Goal: Book appointment/travel/reservation

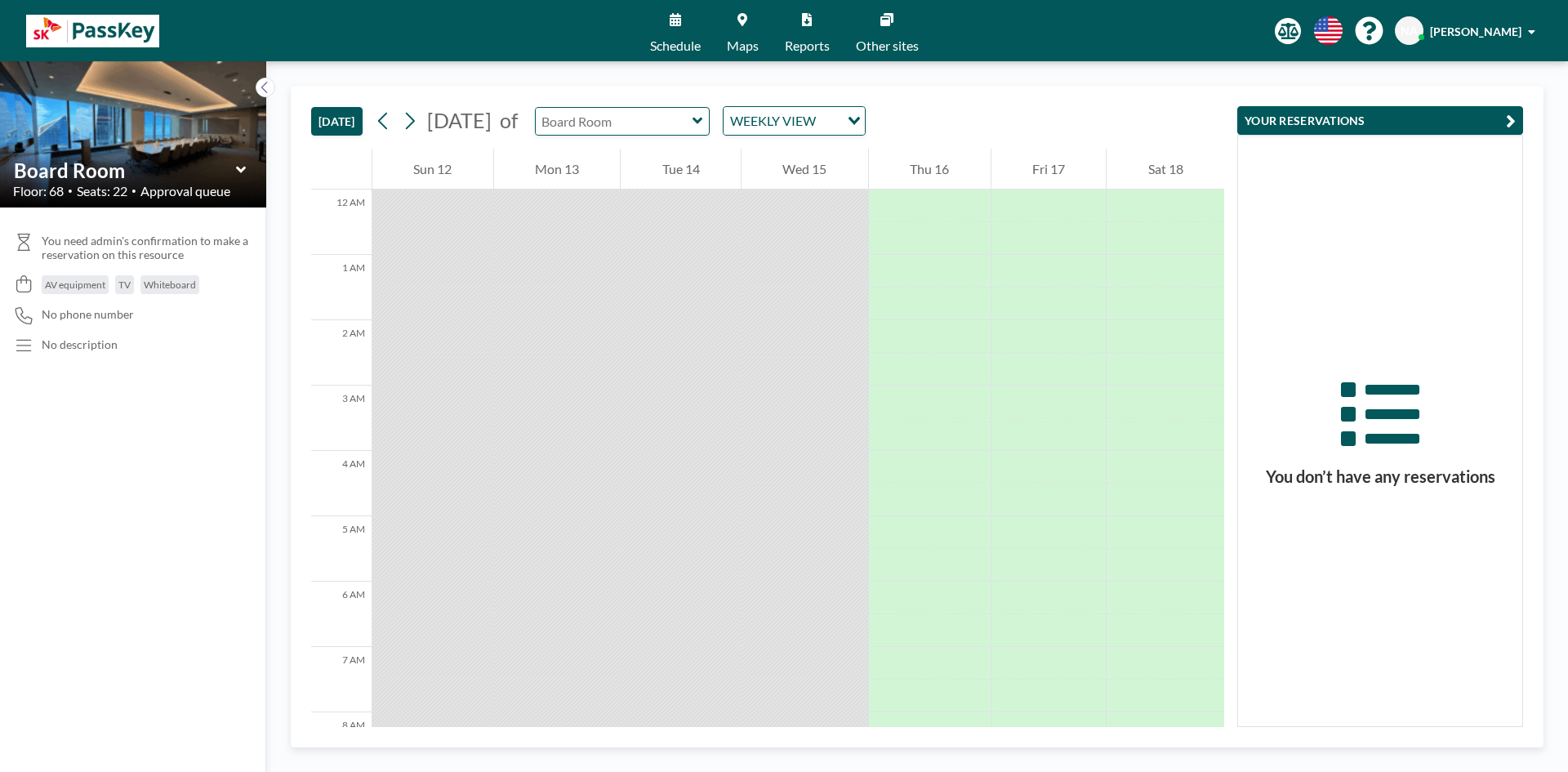
click at [693, 131] on input "text" at bounding box center [613, 121] width 156 height 27
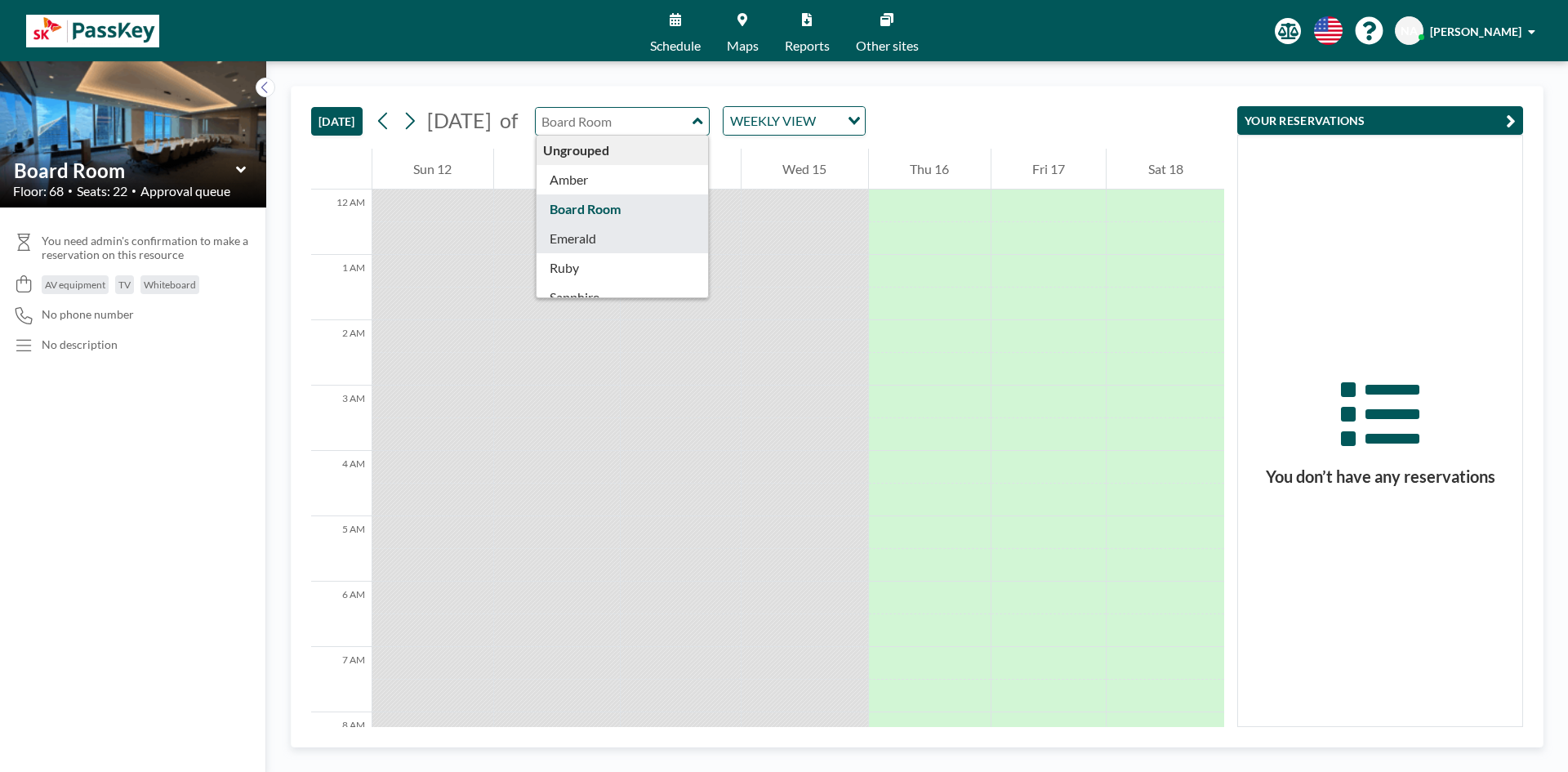
type input "Emerald"
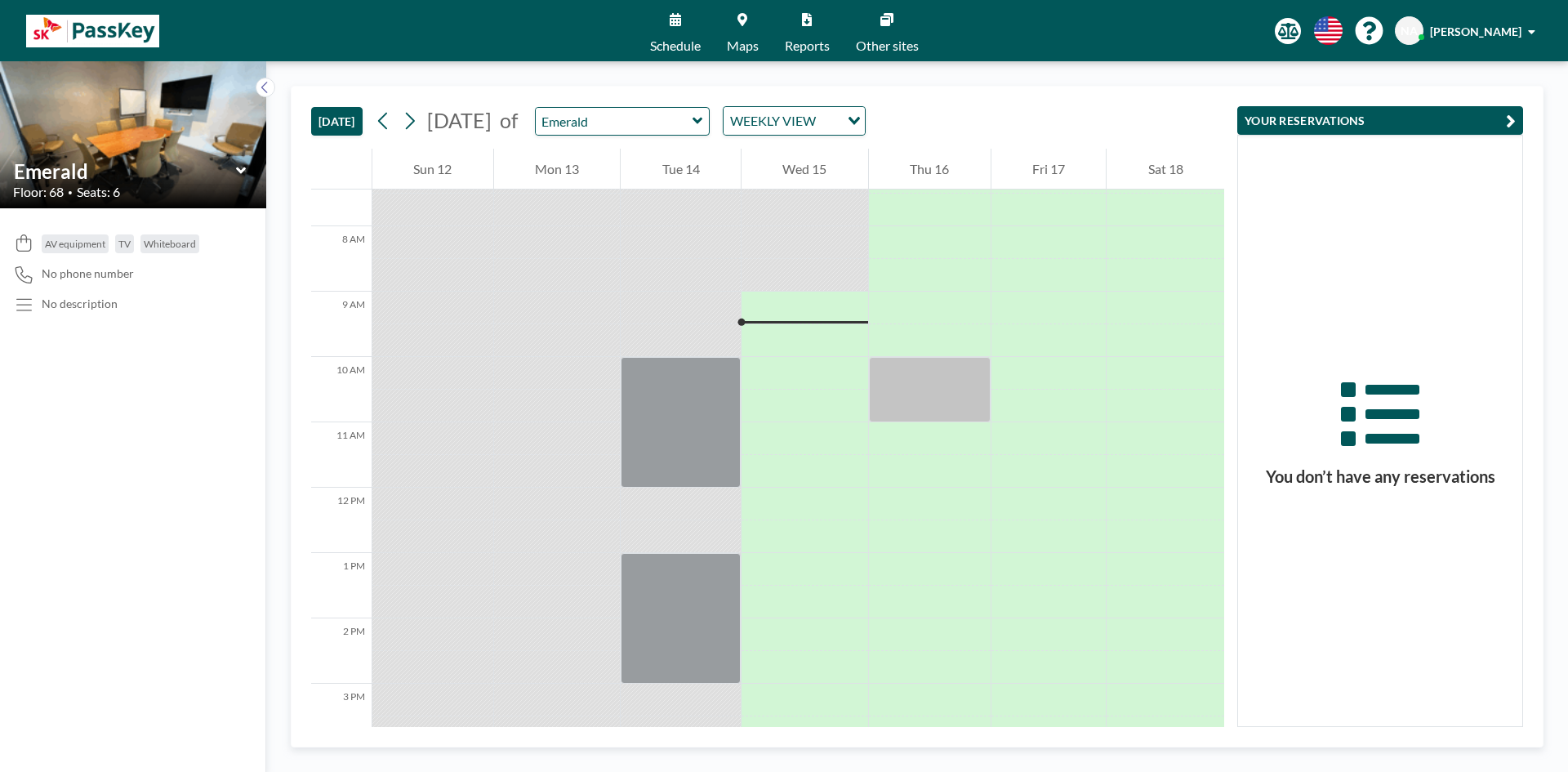
scroll to position [490, 0]
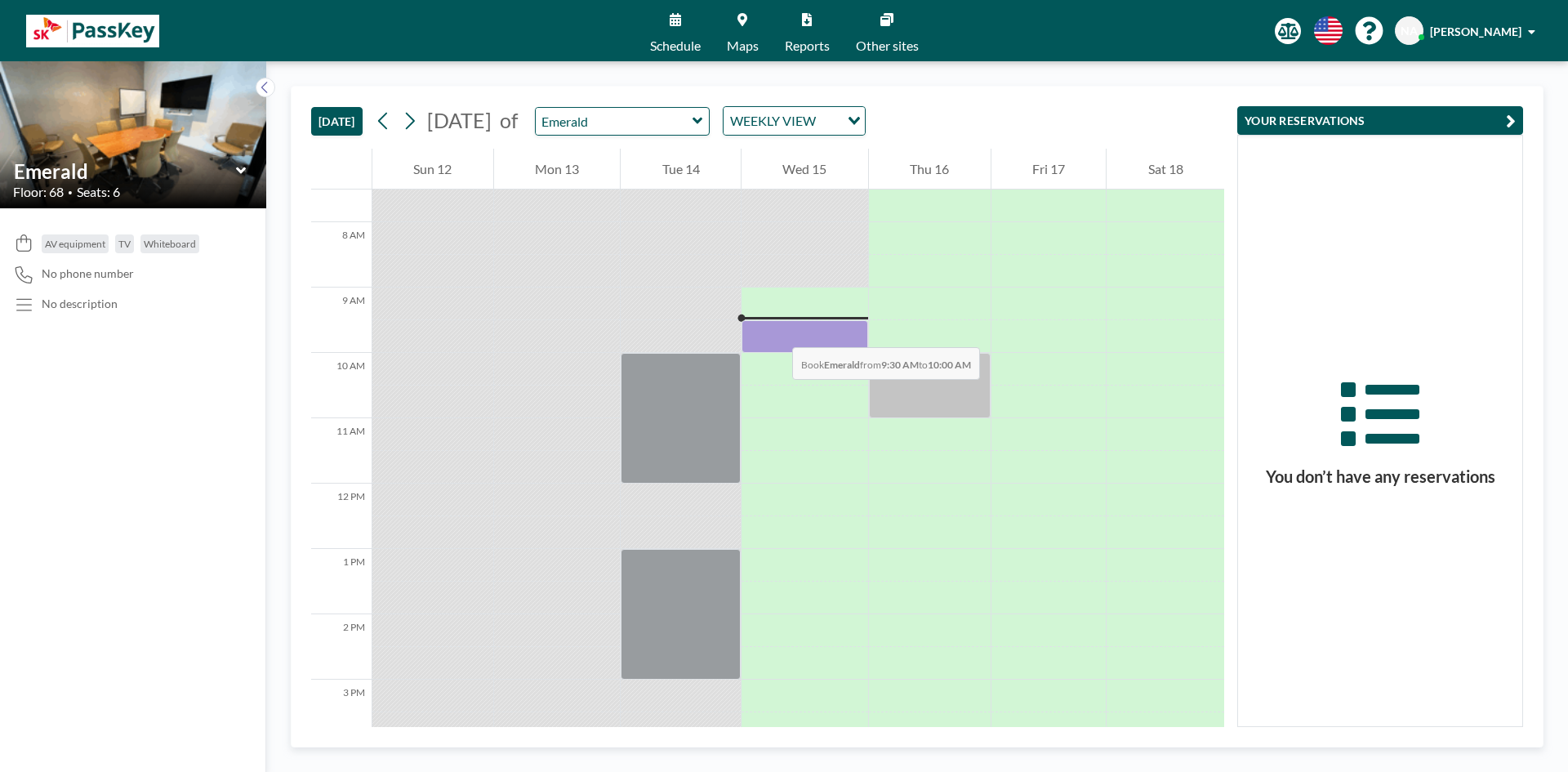
click at [776, 333] on div at bounding box center [804, 337] width 126 height 33
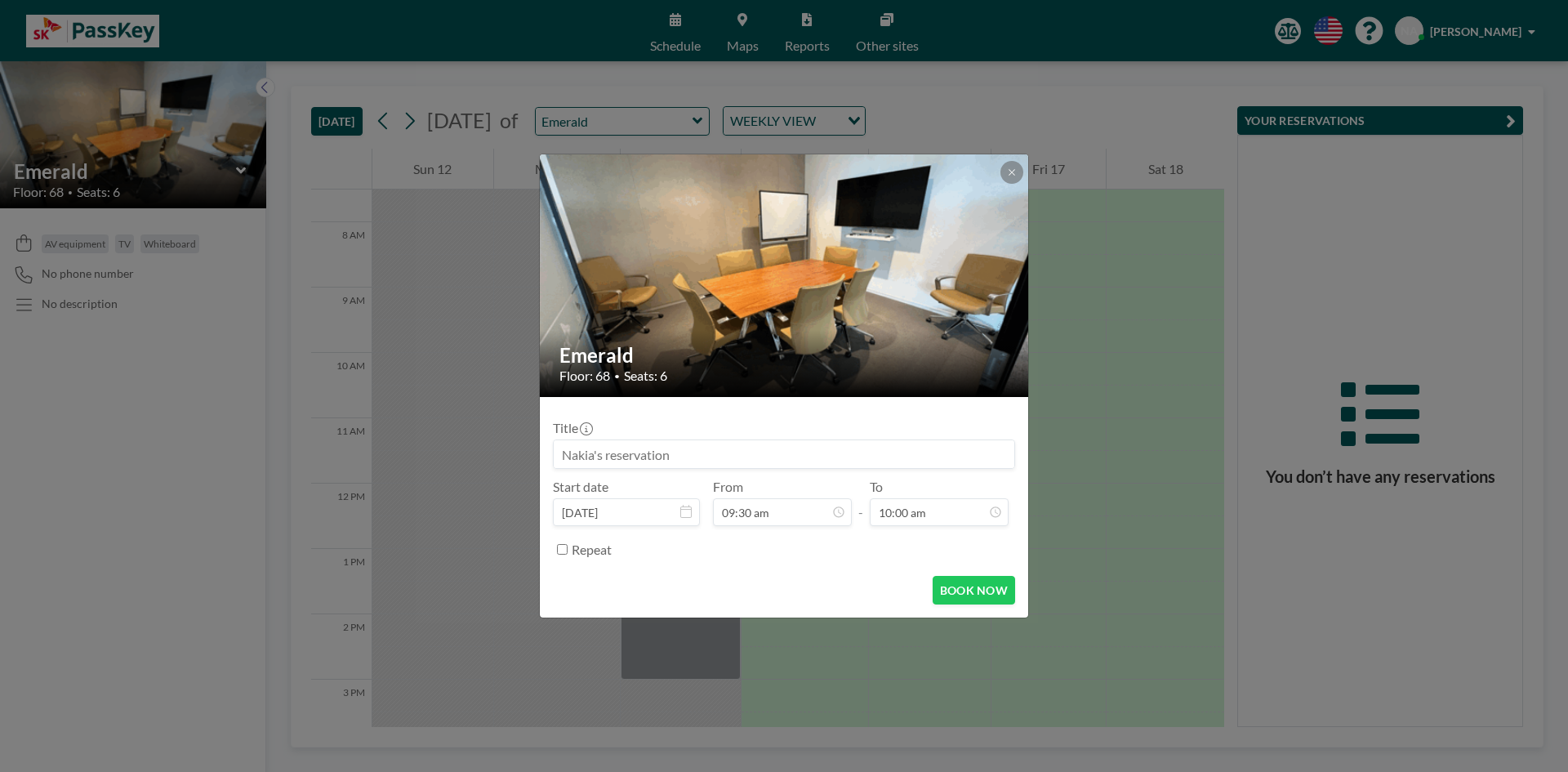
click at [722, 452] on input at bounding box center [784, 454] width 461 height 28
type input "SKA HR"
click at [993, 584] on button "BOOK NOW" at bounding box center [974, 590] width 83 height 29
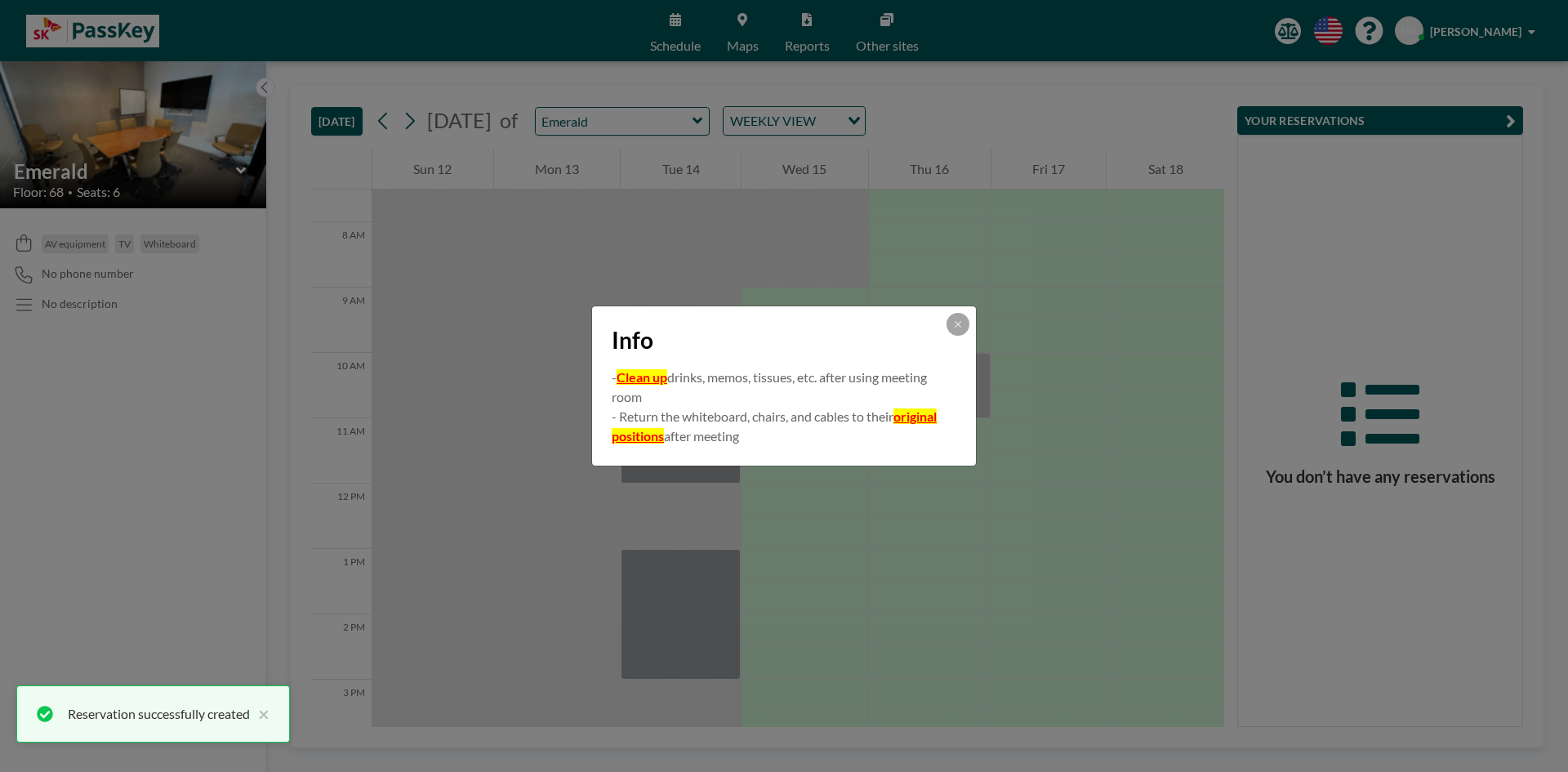
click at [950, 329] on button at bounding box center [958, 324] width 23 height 23
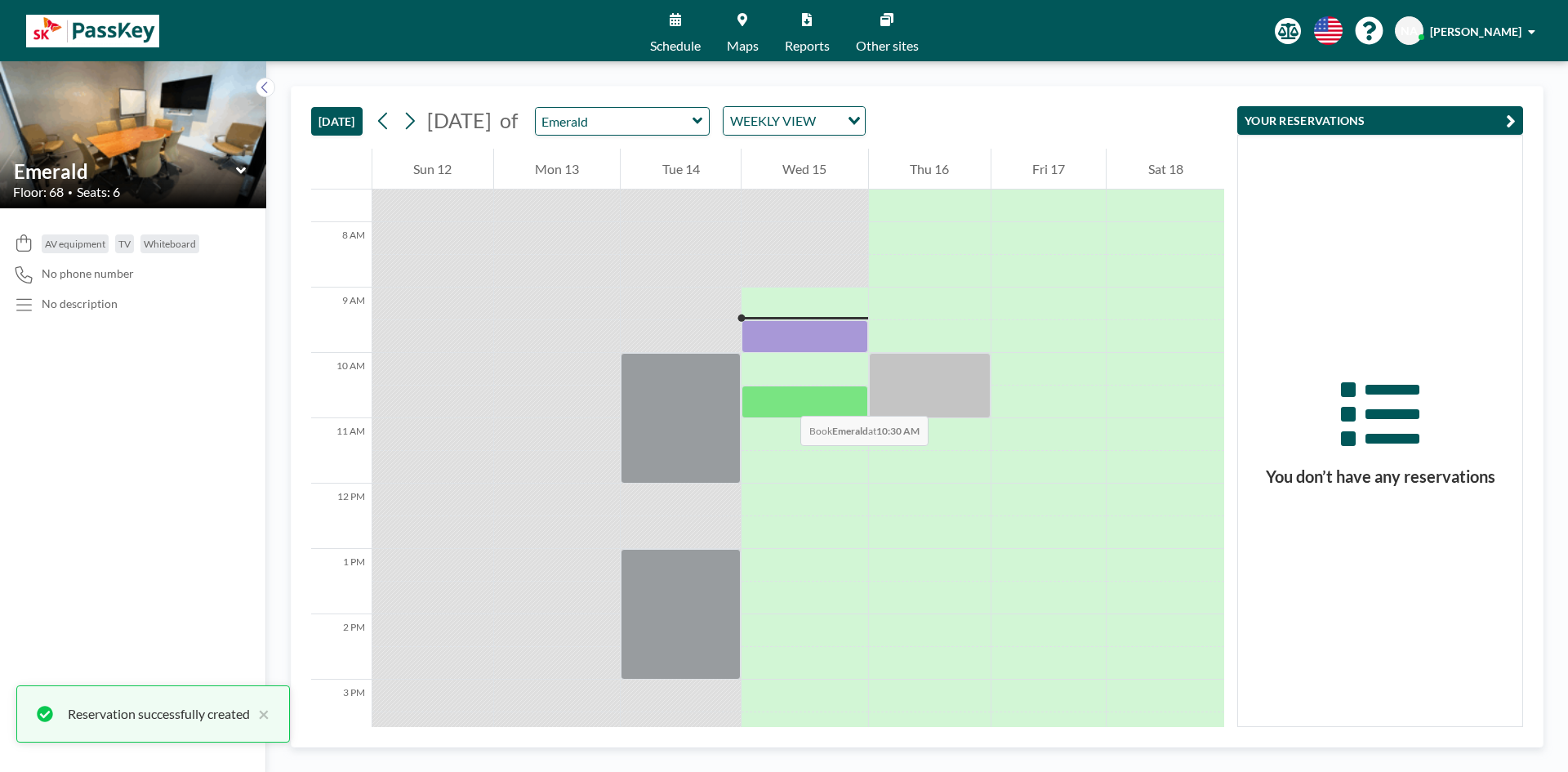
click at [784, 399] on div at bounding box center [804, 401] width 126 height 33
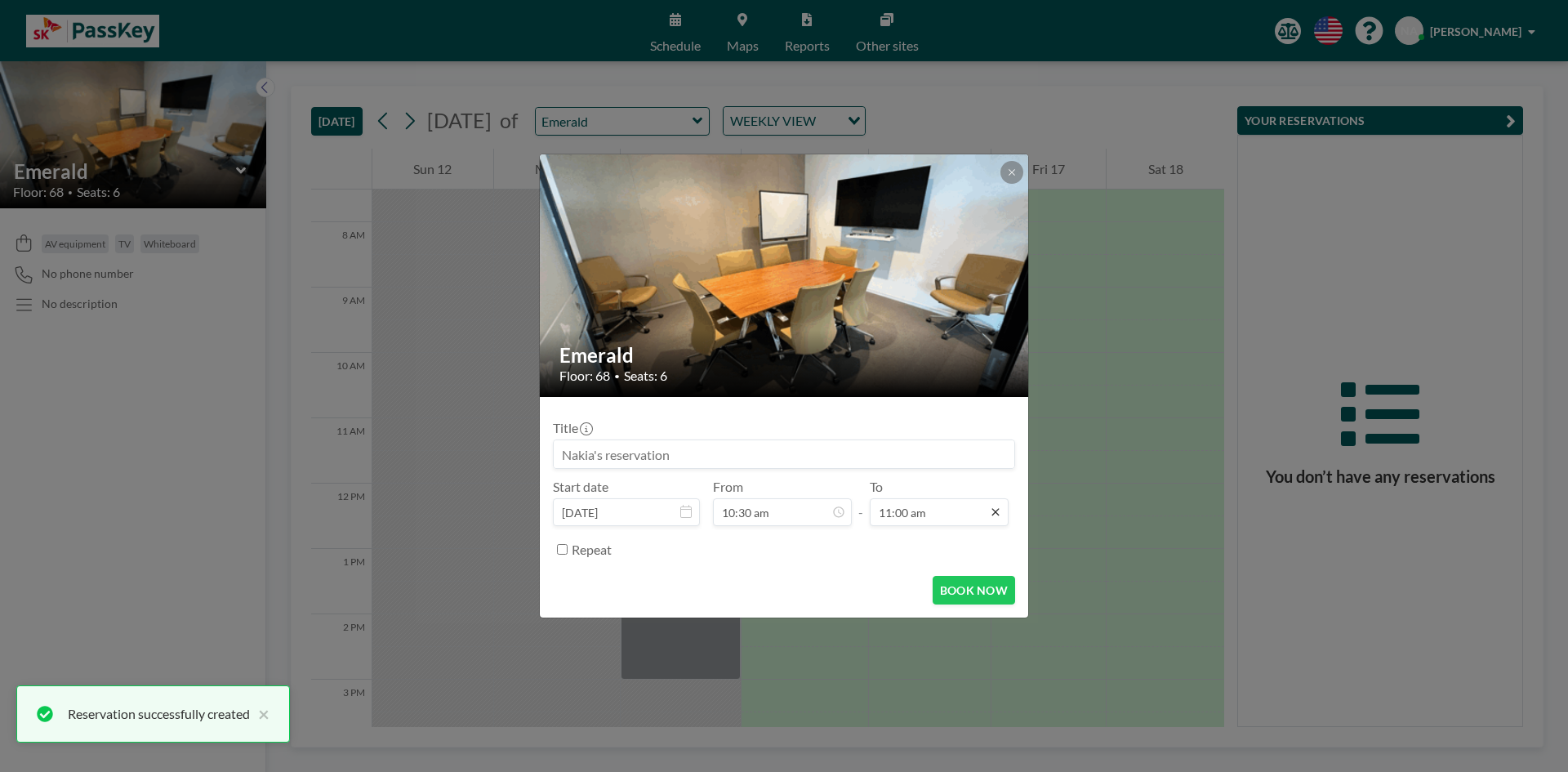
scroll to position [640, 0]
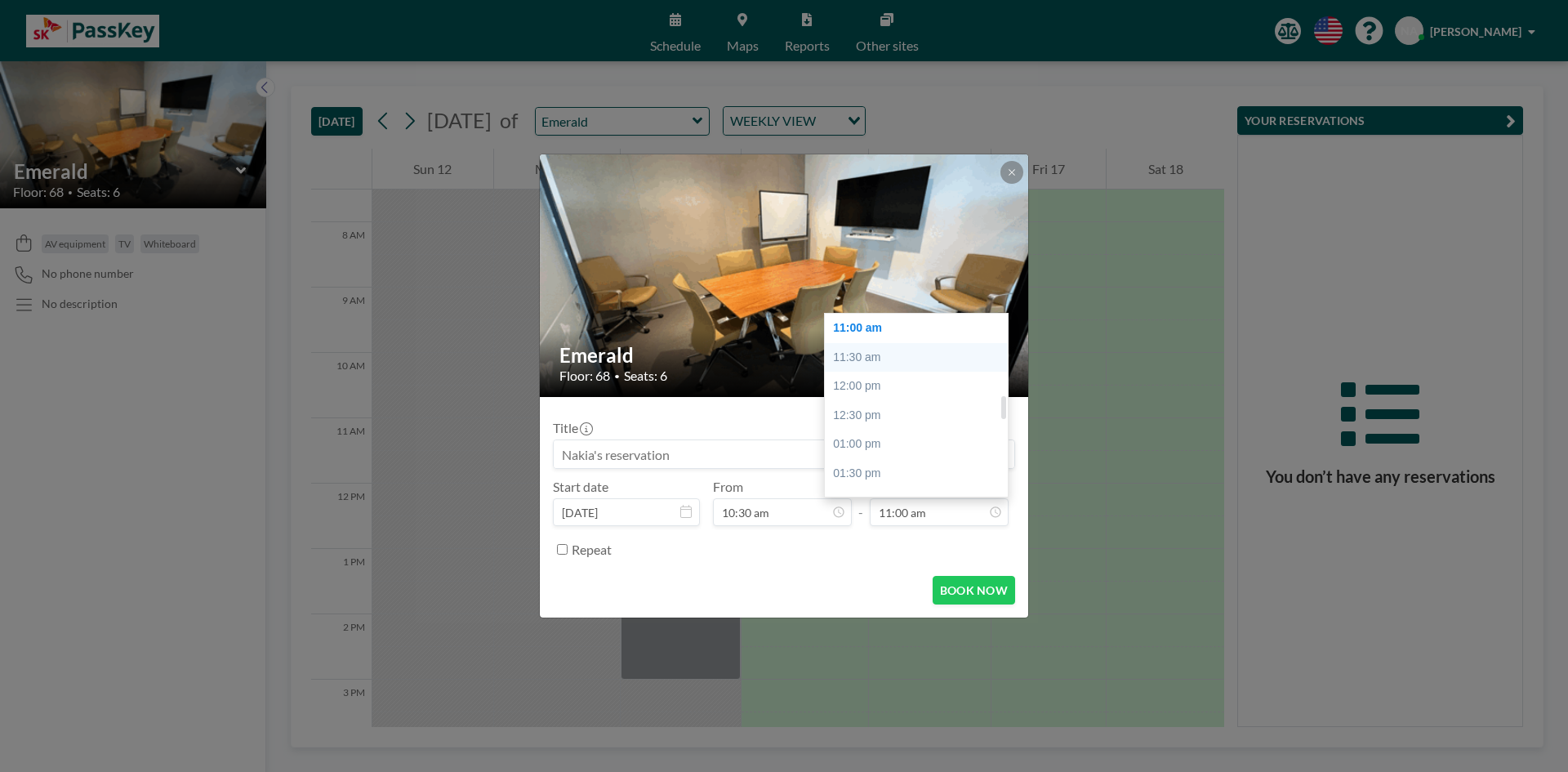
click at [863, 357] on div "11:30 am" at bounding box center [920, 359] width 191 height 30
type input "11:30 am"
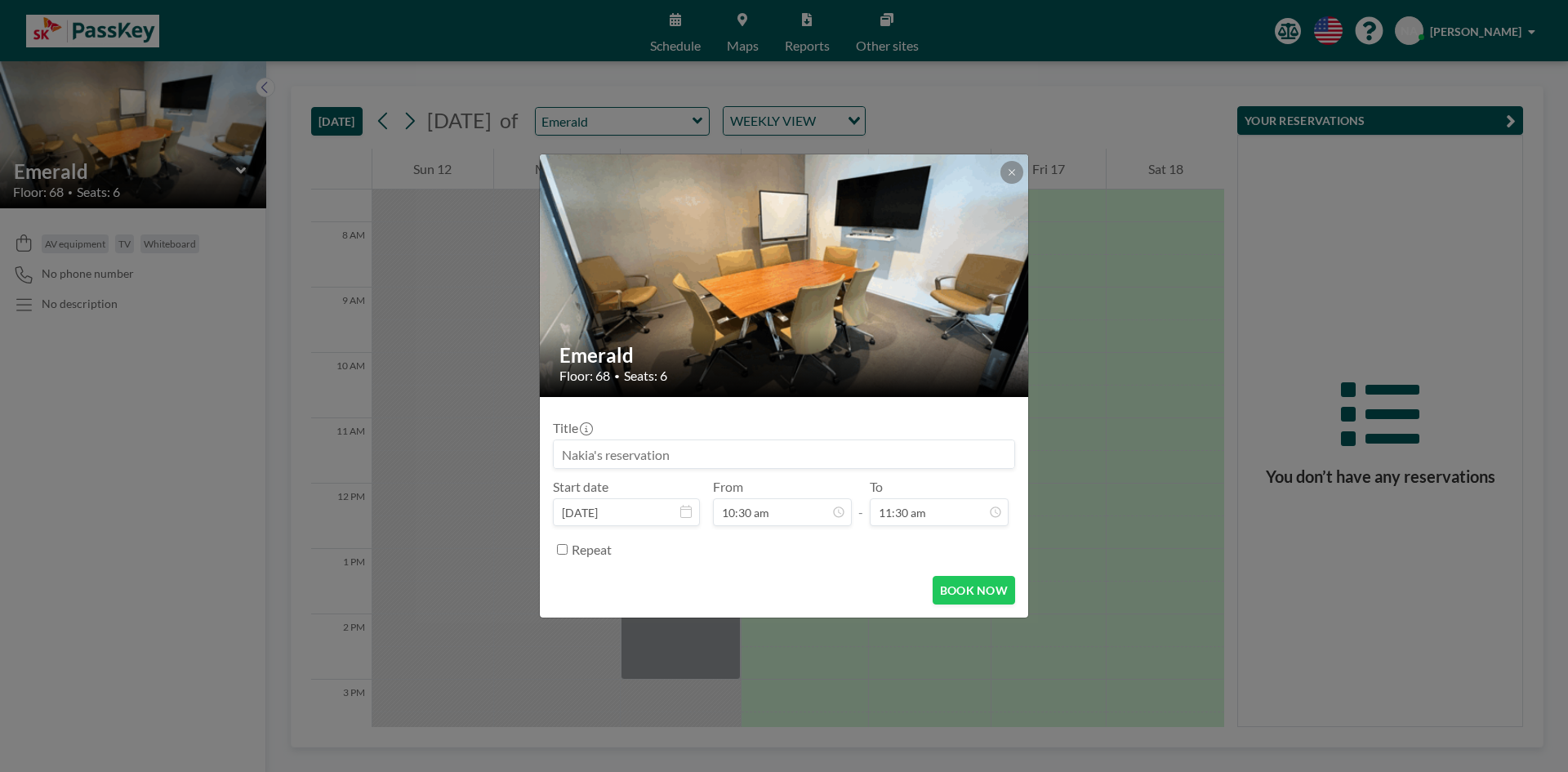
click at [684, 443] on input at bounding box center [784, 454] width 461 height 28
type input "SKA HR"
click at [1022, 600] on form "Title SKA HR Start date [DATE] From 10:30 am - To 11:30 am Repeat BOOK NOW" at bounding box center [784, 507] width 489 height 220
click at [1004, 595] on button "BOOK NOW" at bounding box center [974, 590] width 83 height 29
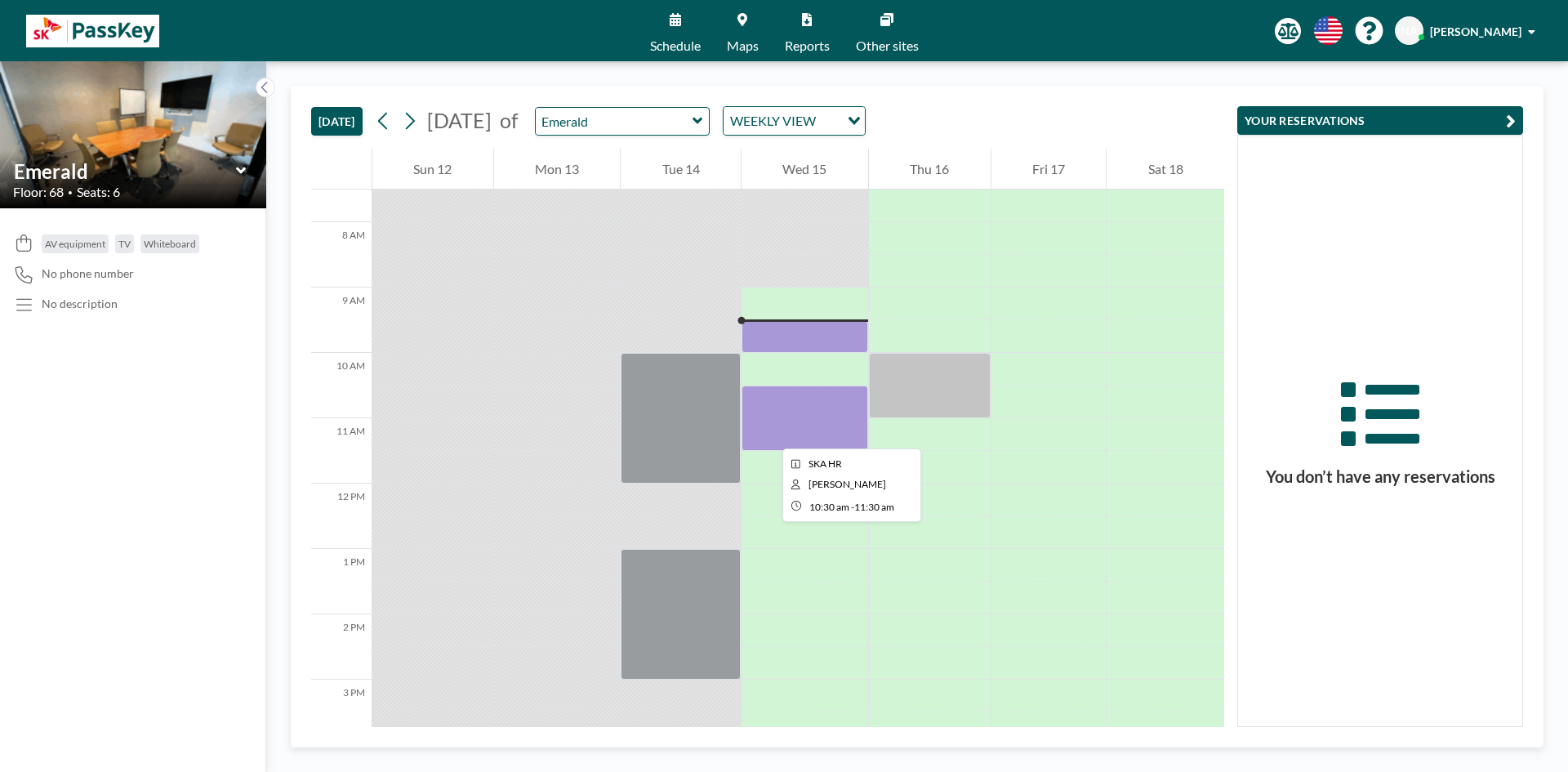
click at [770, 434] on div at bounding box center [804, 418] width 126 height 66
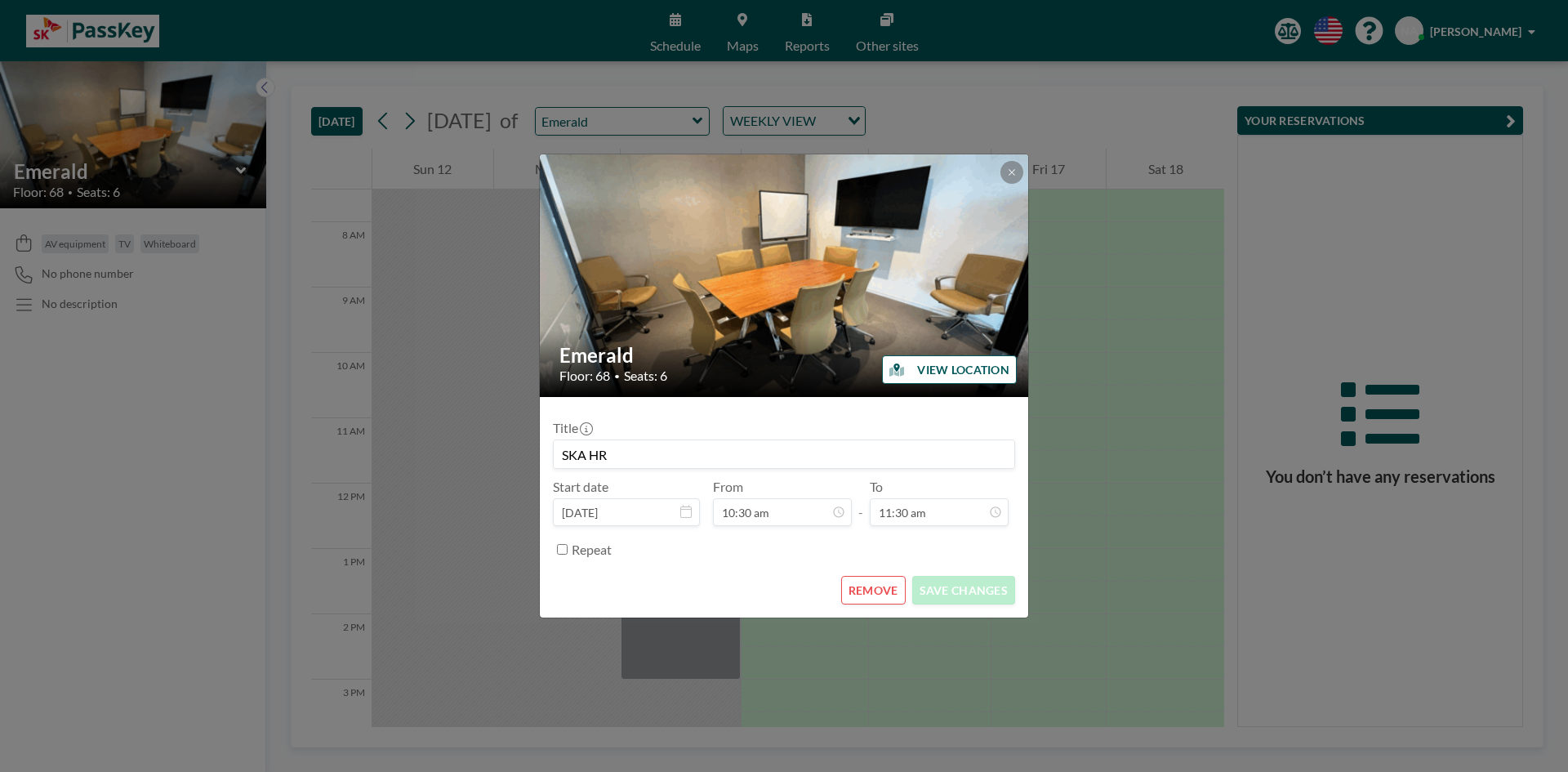
click at [770, 434] on div "Title SKA HR" at bounding box center [784, 444] width 462 height 49
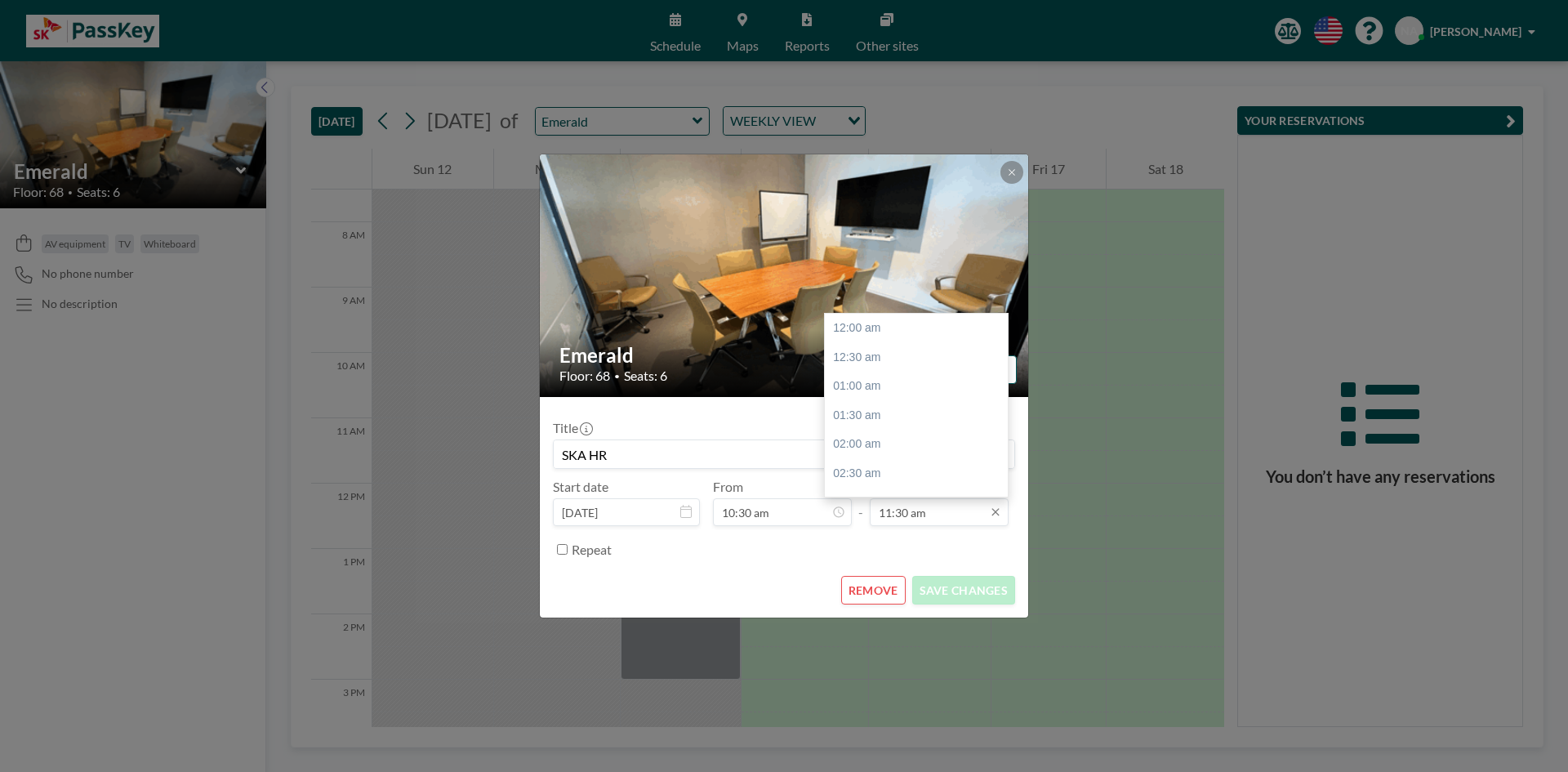
scroll to position [669, 0]
click at [846, 365] on div "12:00 pm" at bounding box center [920, 358] width 191 height 30
type input "12:00 pm"
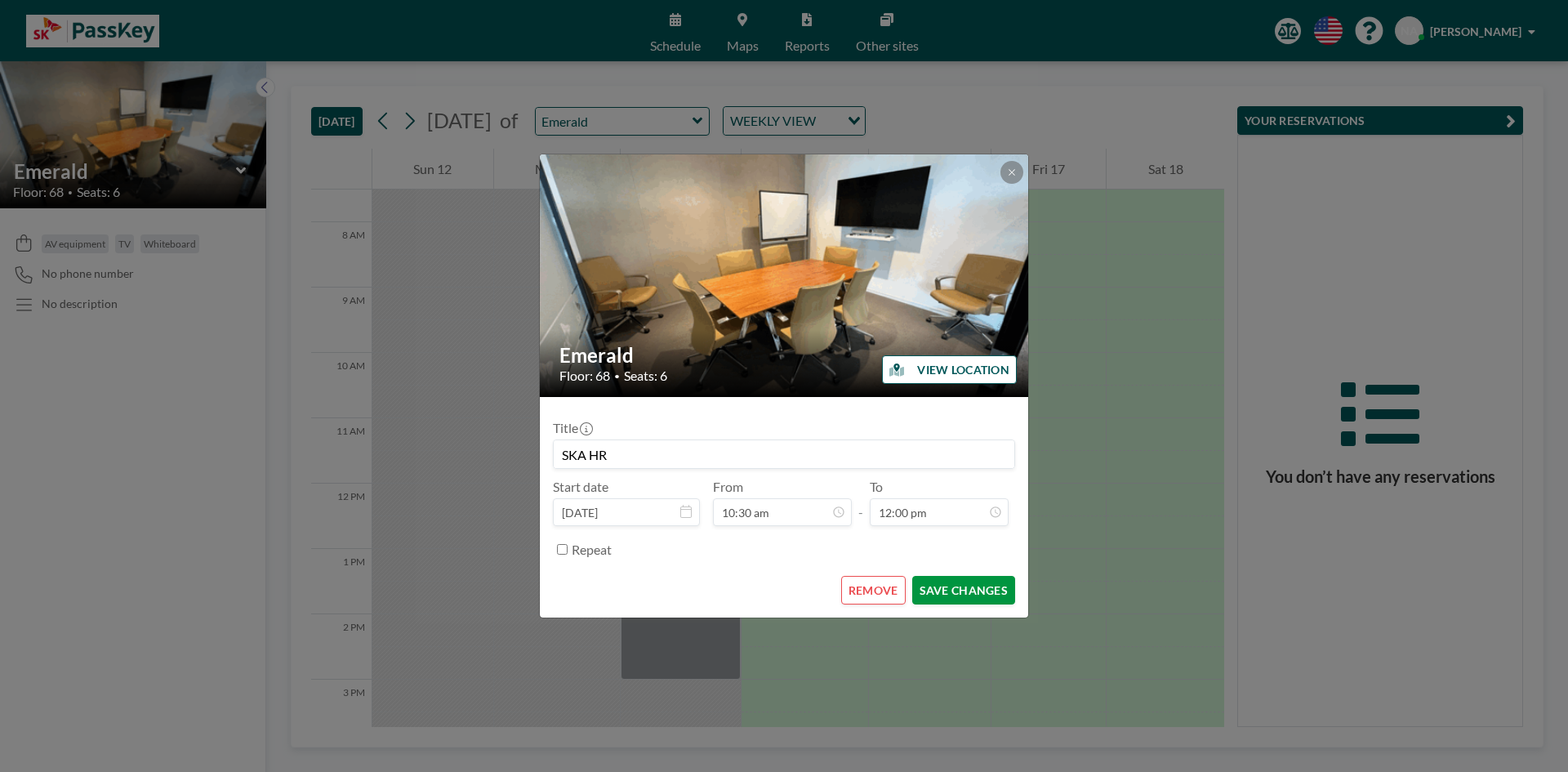
click at [975, 594] on button "SAVE CHANGES" at bounding box center [963, 590] width 103 height 29
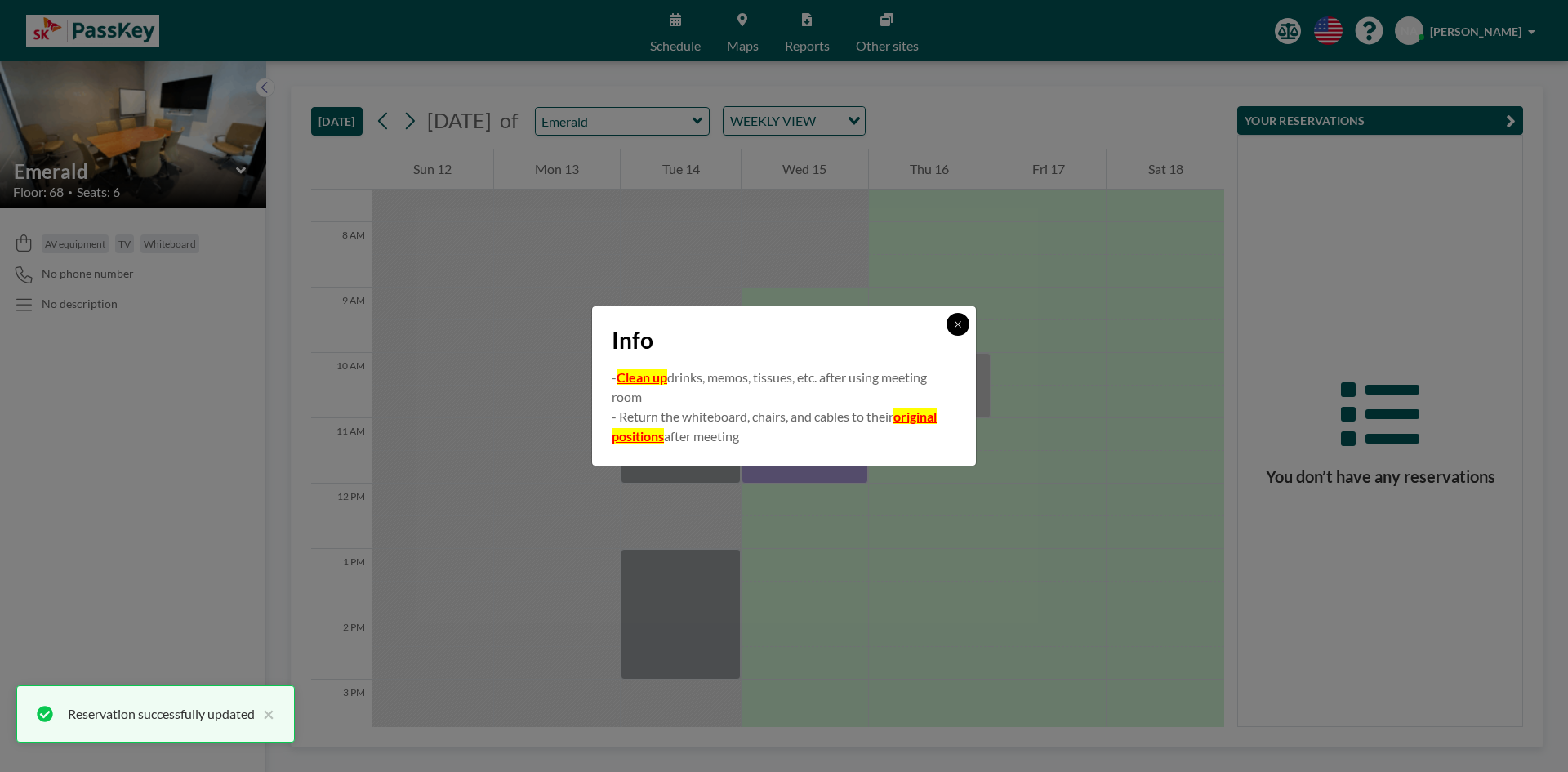
click at [961, 323] on icon at bounding box center [958, 325] width 10 height 10
